Goal: Find specific page/section: Find specific page/section

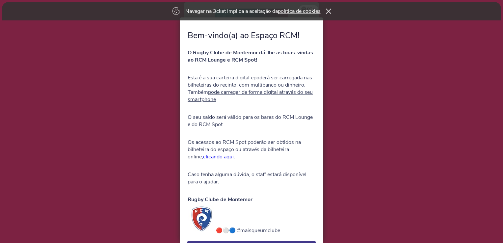
click at [328, 16] on div "Navegar na 3cket implica a aceitação da política de cookies" at bounding box center [251, 11] width 499 height 18
click at [329, 11] on icon at bounding box center [328, 11] width 5 height 5
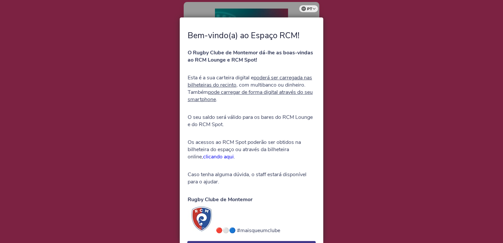
drag, startPoint x: 499, startPoint y: 40, endPoint x: 489, endPoint y: 49, distance: 14.0
click at [489, 49] on div at bounding box center [251, 121] width 503 height 243
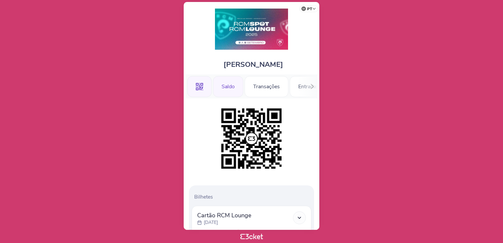
click at [229, 84] on div "Saldo" at bounding box center [228, 86] width 30 height 21
click at [230, 81] on div "Saldo" at bounding box center [228, 86] width 30 height 21
click at [311, 89] on div at bounding box center [312, 86] width 10 height 24
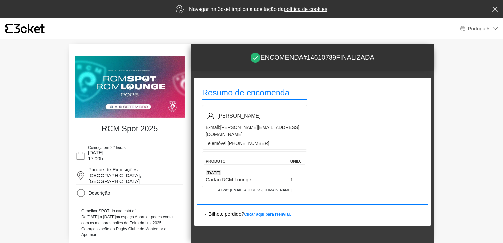
select select "pt_PT"
click at [493, 12] on div "Navegar na 3cket implica a aceitação da política de cookies" at bounding box center [251, 9] width 503 height 18
click at [496, 8] on icon at bounding box center [495, 9] width 5 height 5
